Goal: Navigation & Orientation: Find specific page/section

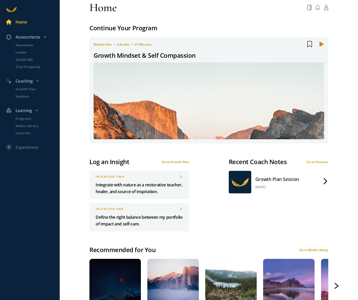
scroll to position [5, 0]
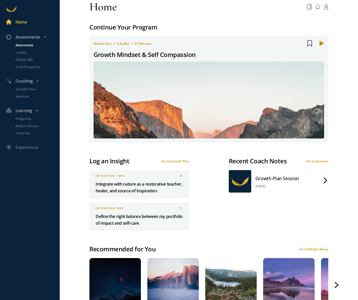
click at [31, 44] on p "Awareness" at bounding box center [37, 44] width 43 height 5
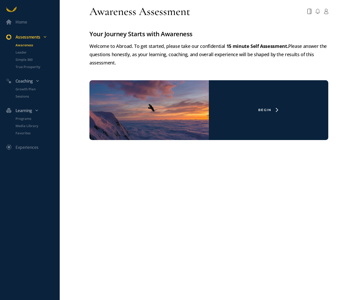
click at [44, 36] on icon at bounding box center [44, 36] width 3 height 3
click at [326, 12] on icon at bounding box center [326, 11] width 4 height 5
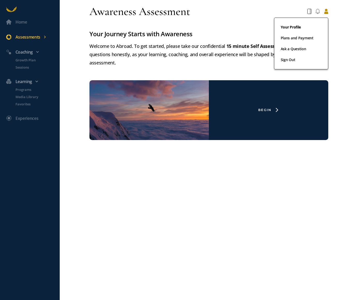
click at [292, 27] on link "Your Profile" at bounding box center [301, 29] width 41 height 11
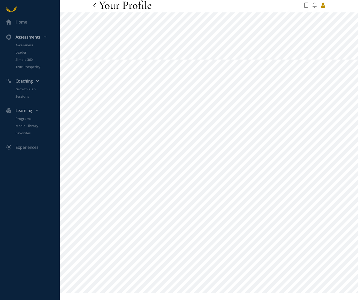
scroll to position [12, 0]
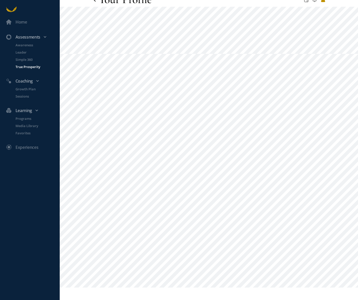
click at [33, 67] on p "True Prosperity" at bounding box center [37, 66] width 43 height 5
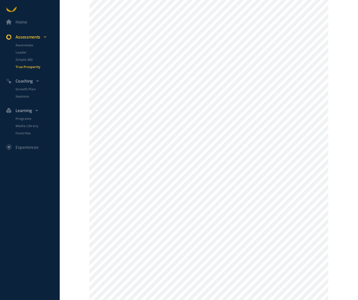
scroll to position [285, 0]
click at [26, 61] on p "Simple 360" at bounding box center [37, 59] width 43 height 5
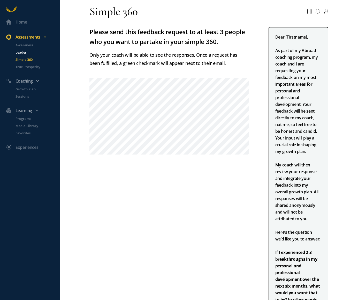
click at [21, 52] on p "Leader" at bounding box center [37, 52] width 43 height 5
